Goal: Task Accomplishment & Management: Manage account settings

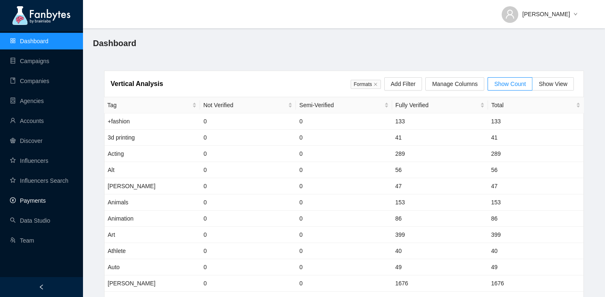
click at [41, 203] on link "Payments" at bounding box center [28, 200] width 36 height 7
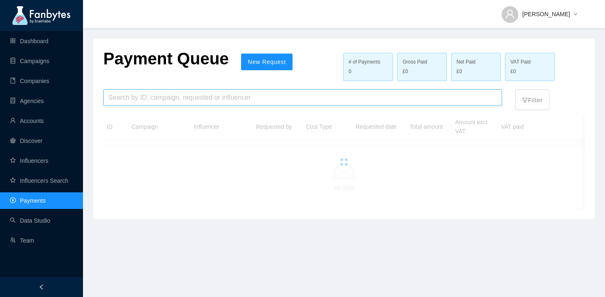
click at [116, 100] on input "search" at bounding box center [302, 98] width 389 height 16
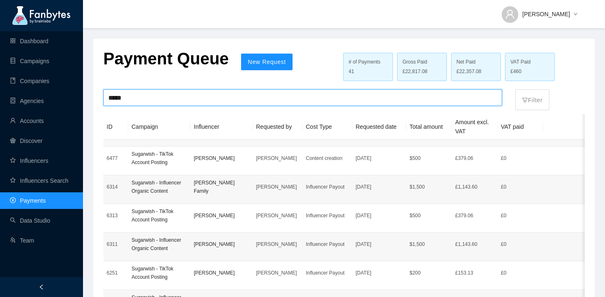
click at [140, 99] on input "*****" at bounding box center [302, 98] width 389 height 16
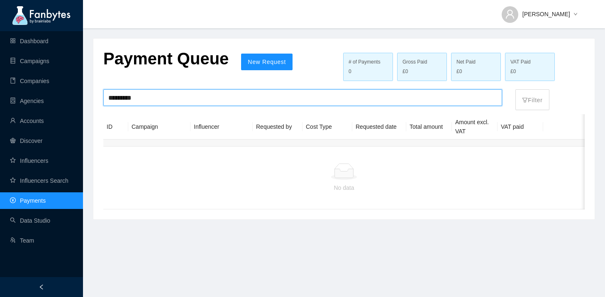
click at [134, 103] on input "*********" at bounding box center [302, 98] width 389 height 16
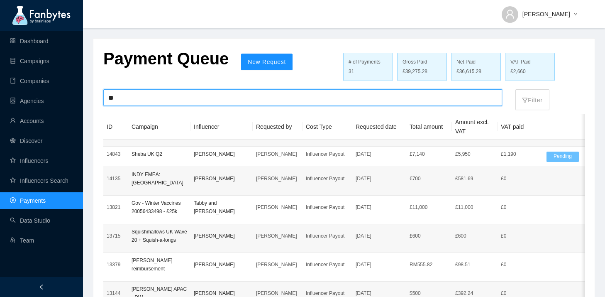
type input "*"
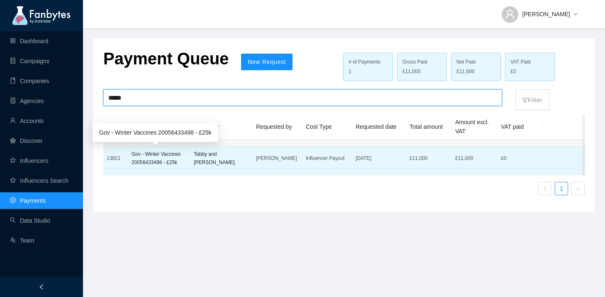
type input "*****"
click at [187, 159] on p "Gov - Winter Vaccines 20056433498 - £25k" at bounding box center [159, 158] width 56 height 17
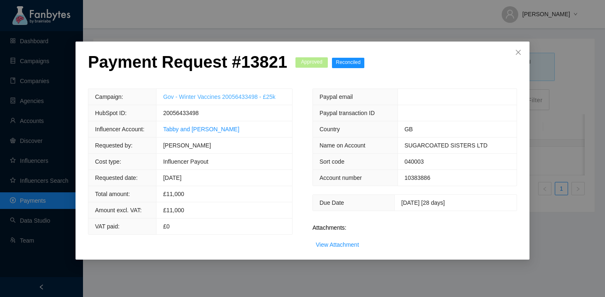
click at [219, 100] on link "Gov - Winter Vaccines 20056433498 - £25k" at bounding box center [219, 96] width 112 height 7
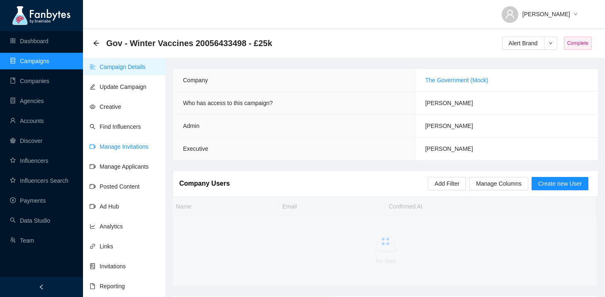
click at [143, 144] on link "Manage Invitations" at bounding box center [119, 146] width 59 height 7
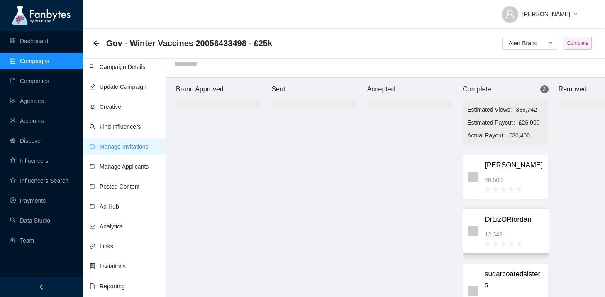
scroll to position [42, 0]
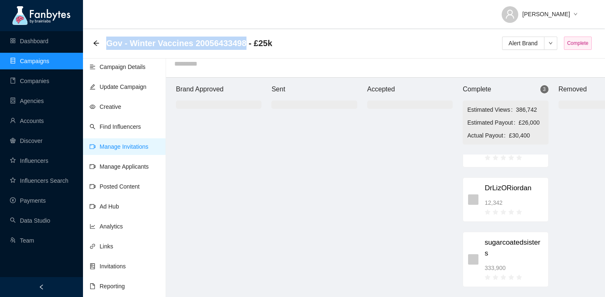
drag, startPoint x: 250, startPoint y: 45, endPoint x: 106, endPoint y: 42, distance: 143.5
click at [106, 42] on span "Gov - Winter Vaccines 20056433498 - £25k" at bounding box center [189, 42] width 166 height 13
copy span "Gov - Winter Vaccines 20056433498"
click at [129, 66] on link "Campaign Details" at bounding box center [118, 66] width 56 height 7
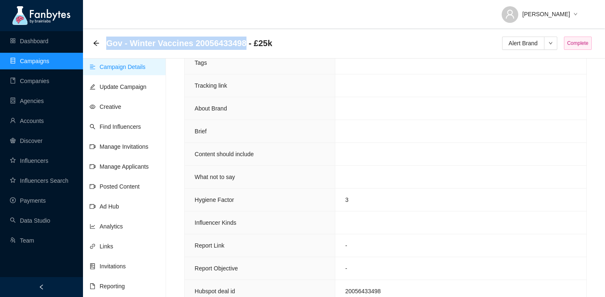
scroll to position [489, 0]
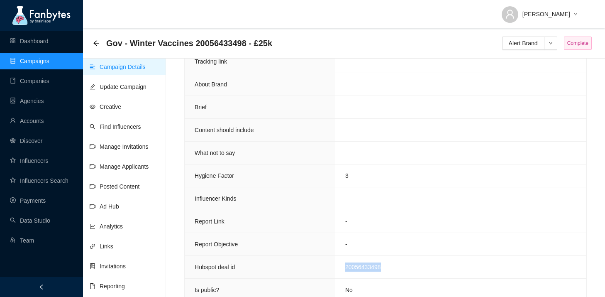
drag, startPoint x: 389, startPoint y: 250, endPoint x: 340, endPoint y: 253, distance: 49.4
click at [340, 255] on td "20056433498" at bounding box center [460, 266] width 251 height 23
copy span "20056433498"
click at [134, 130] on link "Find Influencers" at bounding box center [115, 126] width 51 height 7
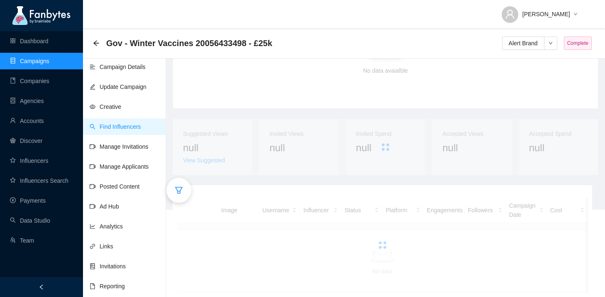
scroll to position [93, 0]
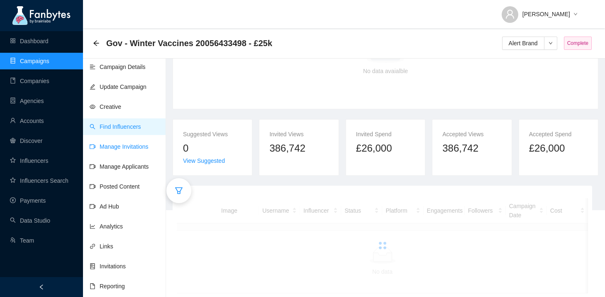
click at [137, 145] on link "Manage Invitations" at bounding box center [119, 146] width 59 height 7
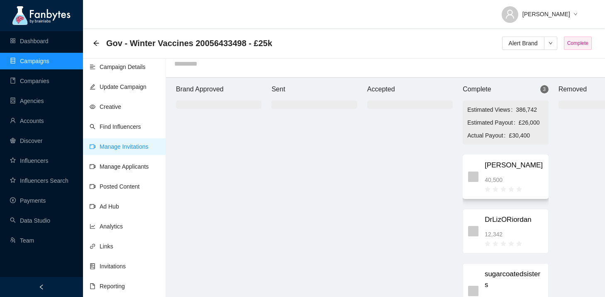
scroll to position [42, 0]
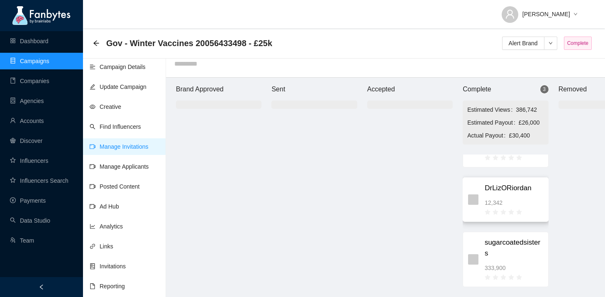
click at [514, 201] on div "12,342" at bounding box center [513, 202] width 58 height 9
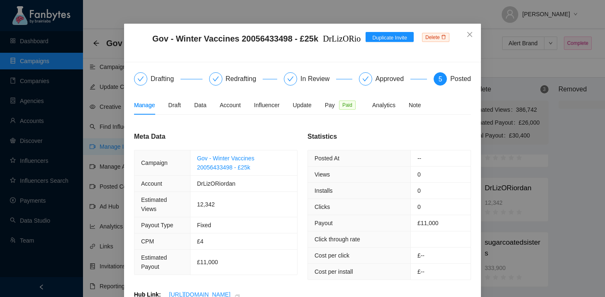
scroll to position [0, 0]
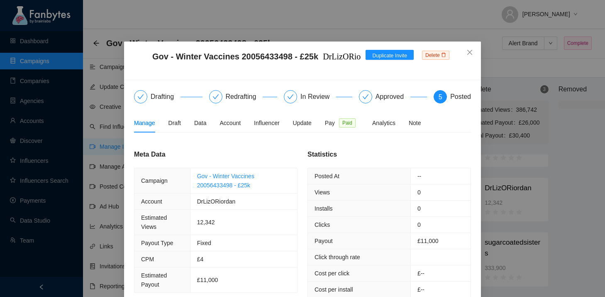
click at [550, 162] on div "Gov - Winter Vaccines 20056433498 - £25k DrLizORiordan invite 1 DrLizORiordan D…" at bounding box center [302, 148] width 605 height 297
drag, startPoint x: 265, startPoint y: 186, endPoint x: 195, endPoint y: 177, distance: 69.9
click at [195, 177] on td "Gov - Winter Vaccines 20056433498 - £25k" at bounding box center [243, 180] width 107 height 25
copy link "Gov - Winter Vaccines 20056433498 - £25k"
click at [471, 57] on span "Close" at bounding box center [469, 52] width 22 height 22
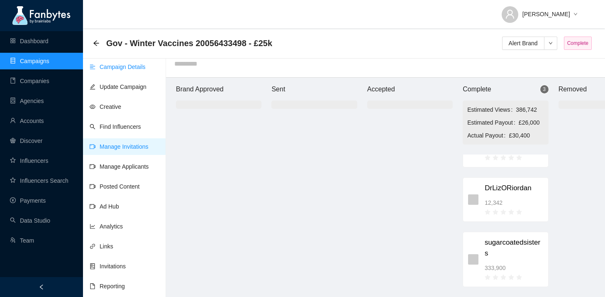
click at [131, 68] on link "Campaign Details" at bounding box center [118, 66] width 56 height 7
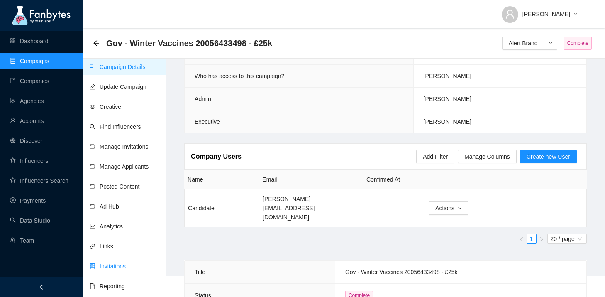
scroll to position [46, 0]
